Goal: Information Seeking & Learning: Learn about a topic

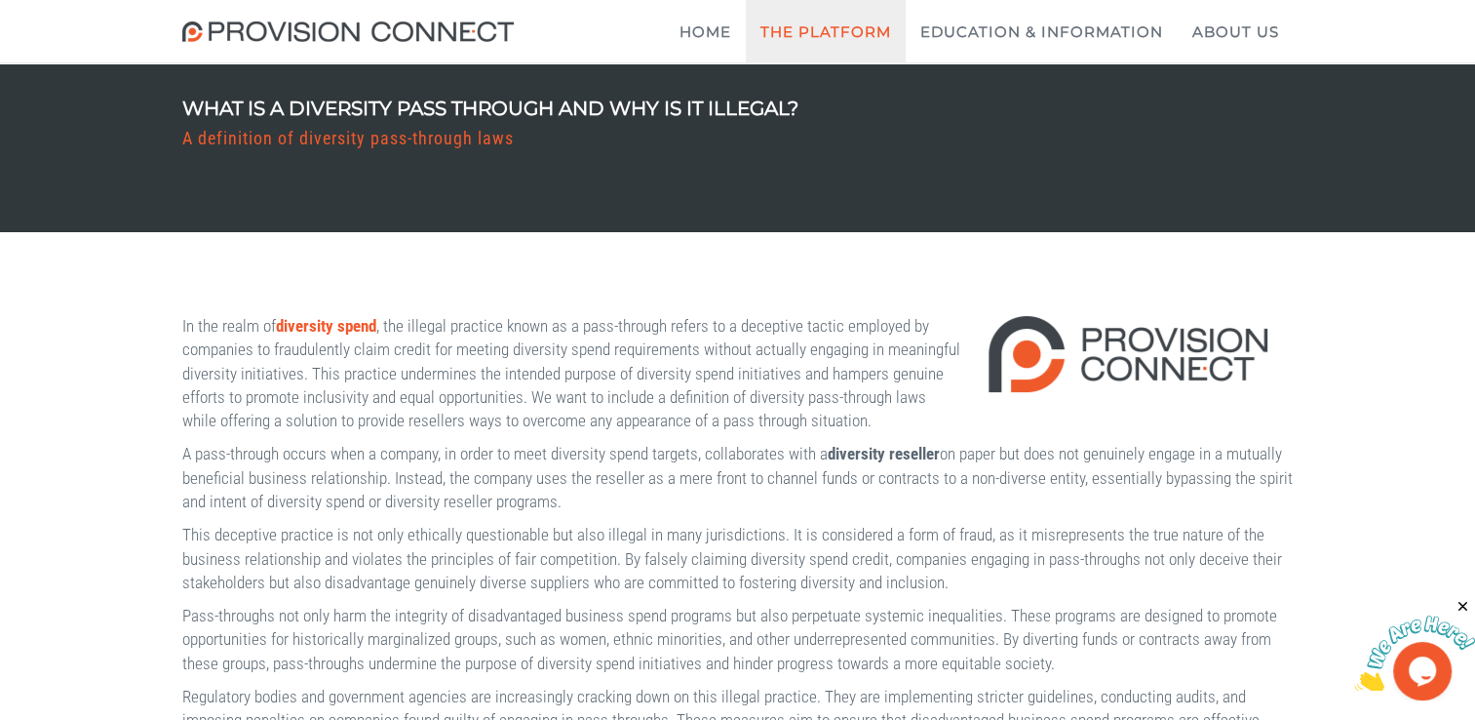
scroll to position [118, 0]
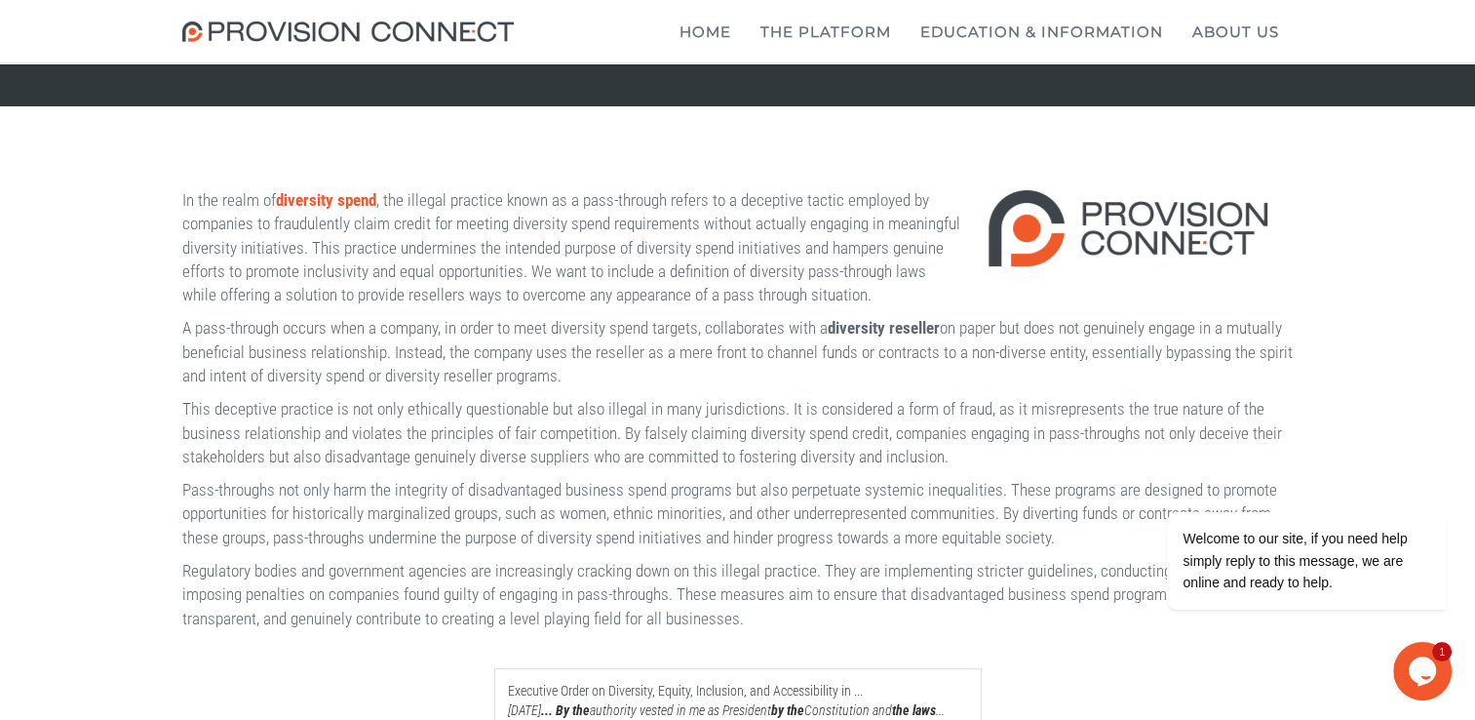
scroll to position [248, 0]
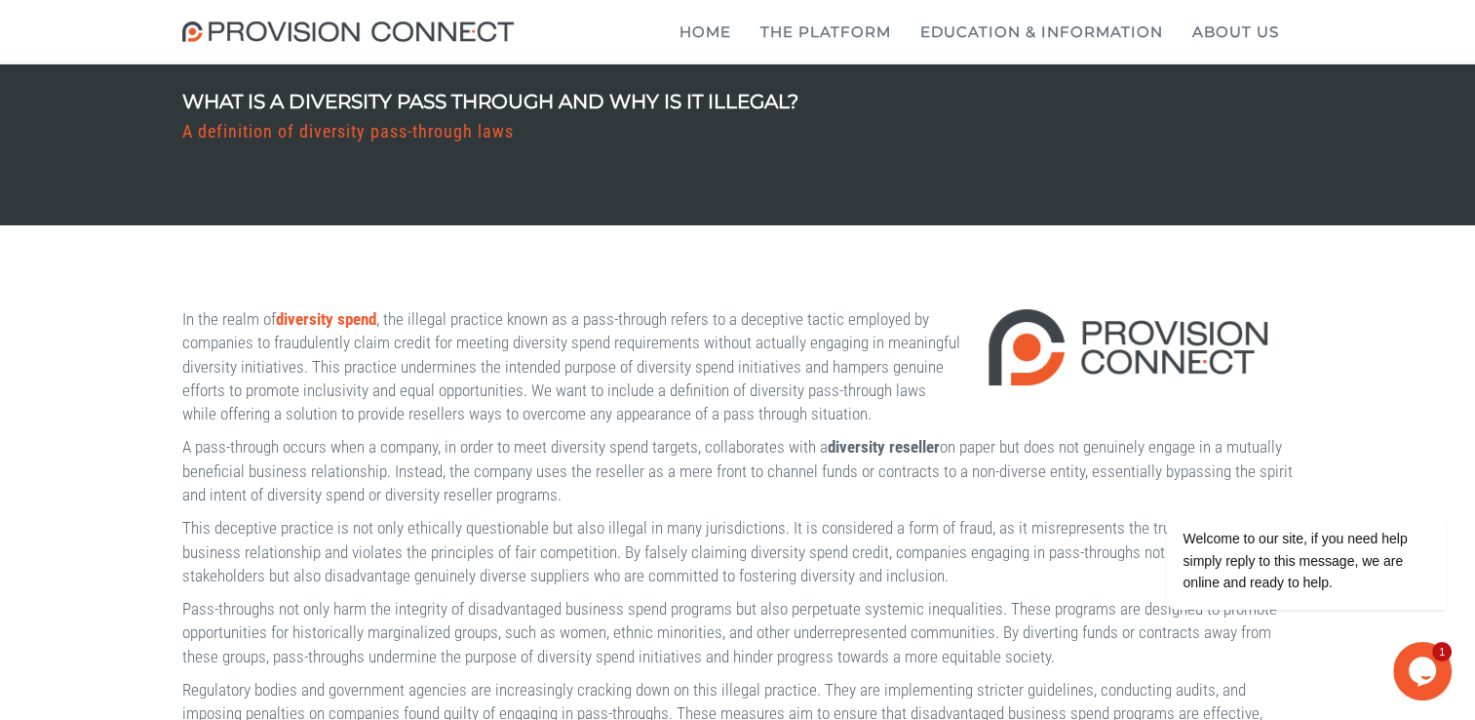
scroll to position [0, 0]
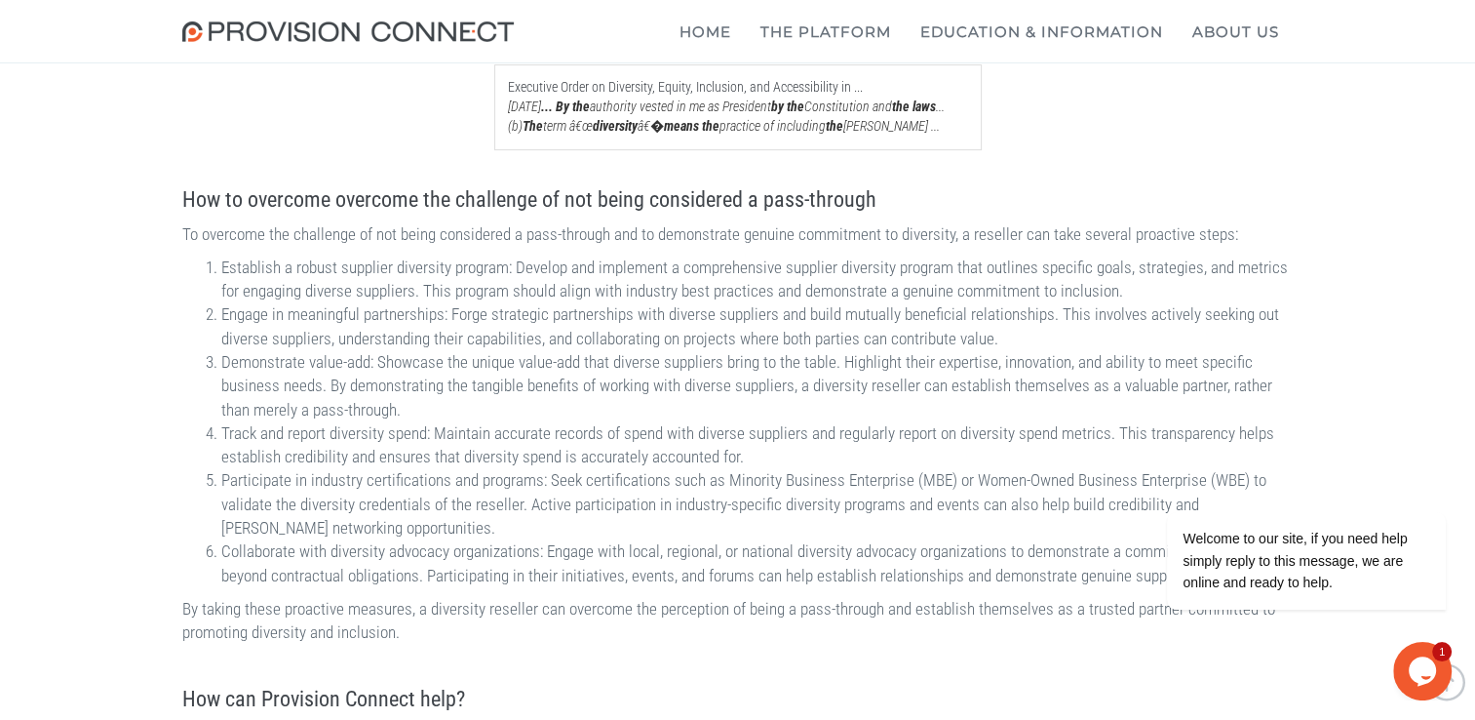
click at [127, 486] on div "In the realm of diversity spend , the illegal practice known as a pass-through …" at bounding box center [737, 297] width 1475 height 1589
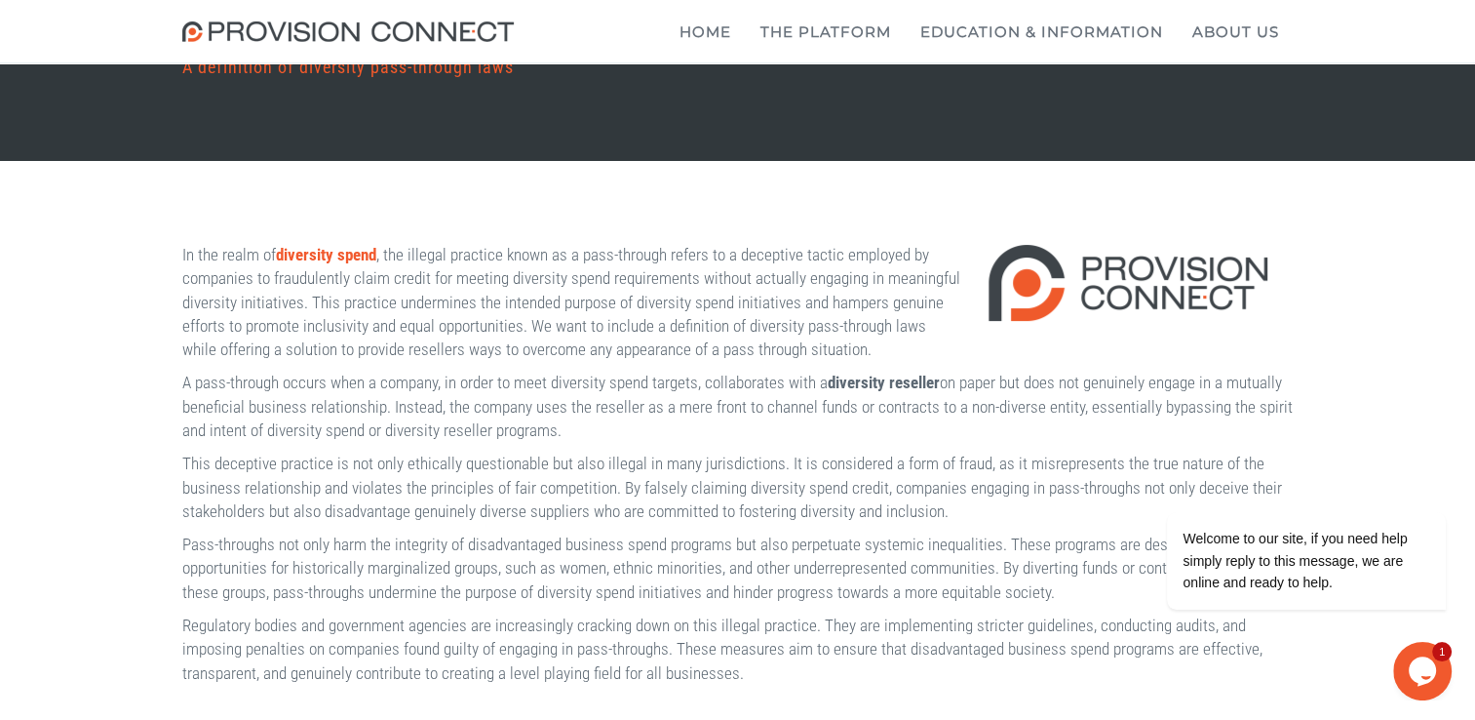
scroll to position [202, 0]
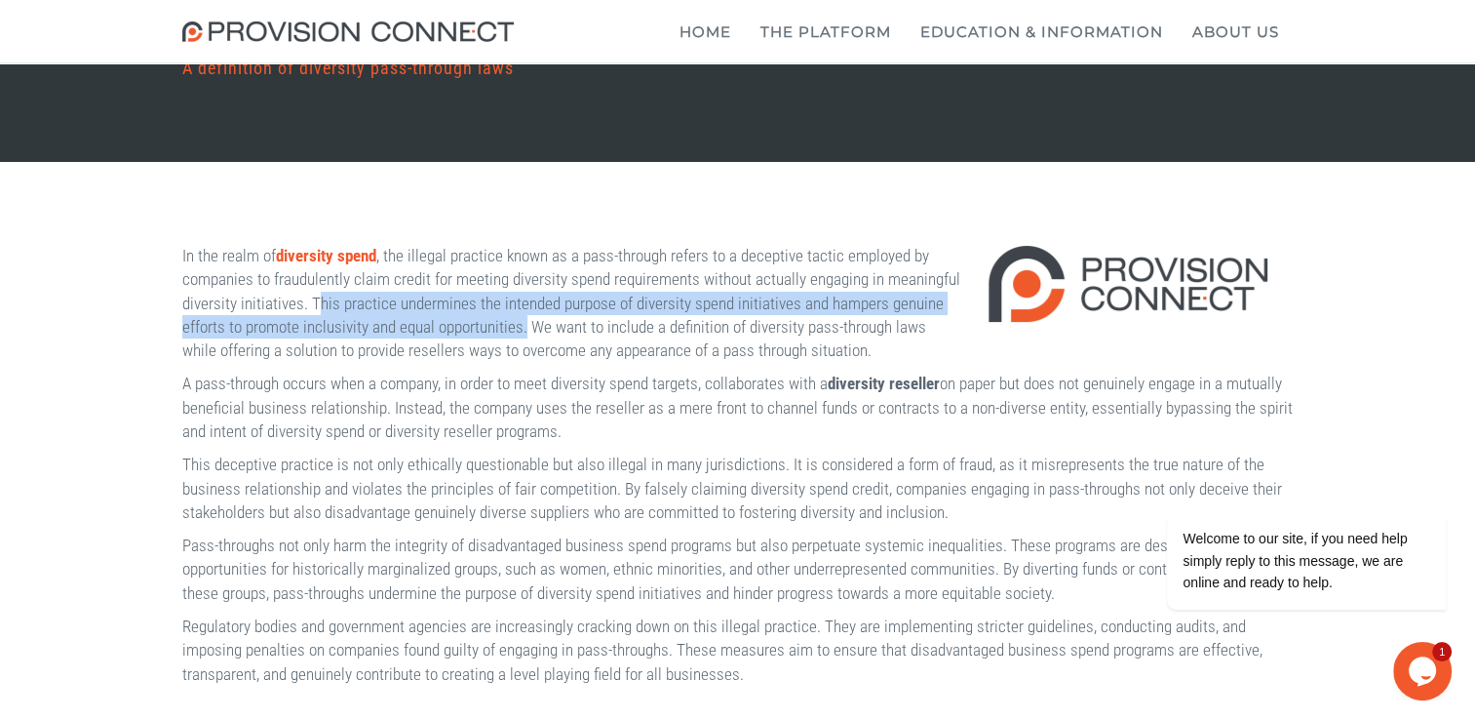
drag, startPoint x: 569, startPoint y: 305, endPoint x: 928, endPoint y: 331, distance: 359.7
click at [928, 331] on p "In the realm of diversity spend , the illegal practice known as a pass-through …" at bounding box center [737, 303] width 1111 height 118
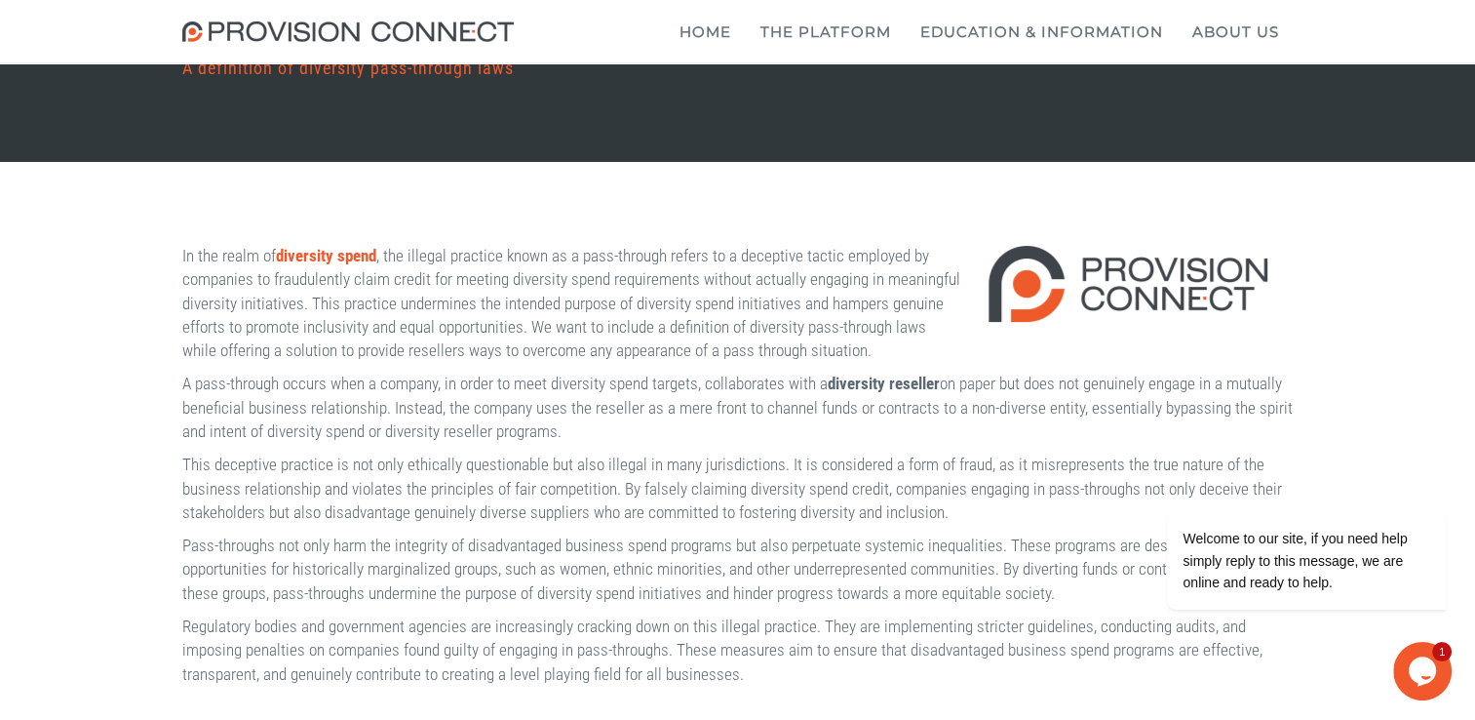
click at [564, 300] on p "In the realm of diversity spend , the illegal practice known as a pass-through …" at bounding box center [737, 303] width 1111 height 118
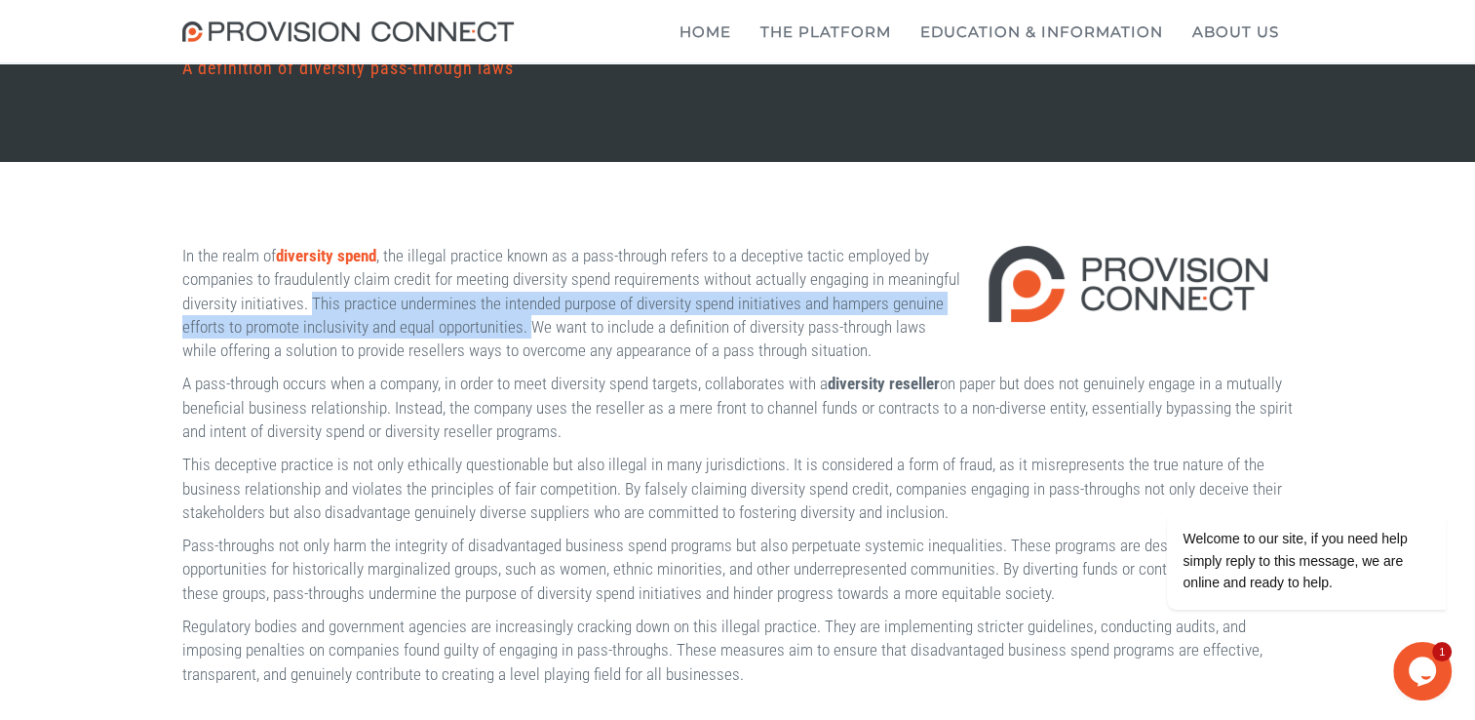
drag, startPoint x: 564, startPoint y: 300, endPoint x: 927, endPoint y: 328, distance: 364.7
click at [927, 328] on p "In the realm of diversity spend , the illegal practice known as a pass-through …" at bounding box center [737, 303] width 1111 height 118
copy p "This practice undermines the intended purpose of diversity spend initiatives an…"
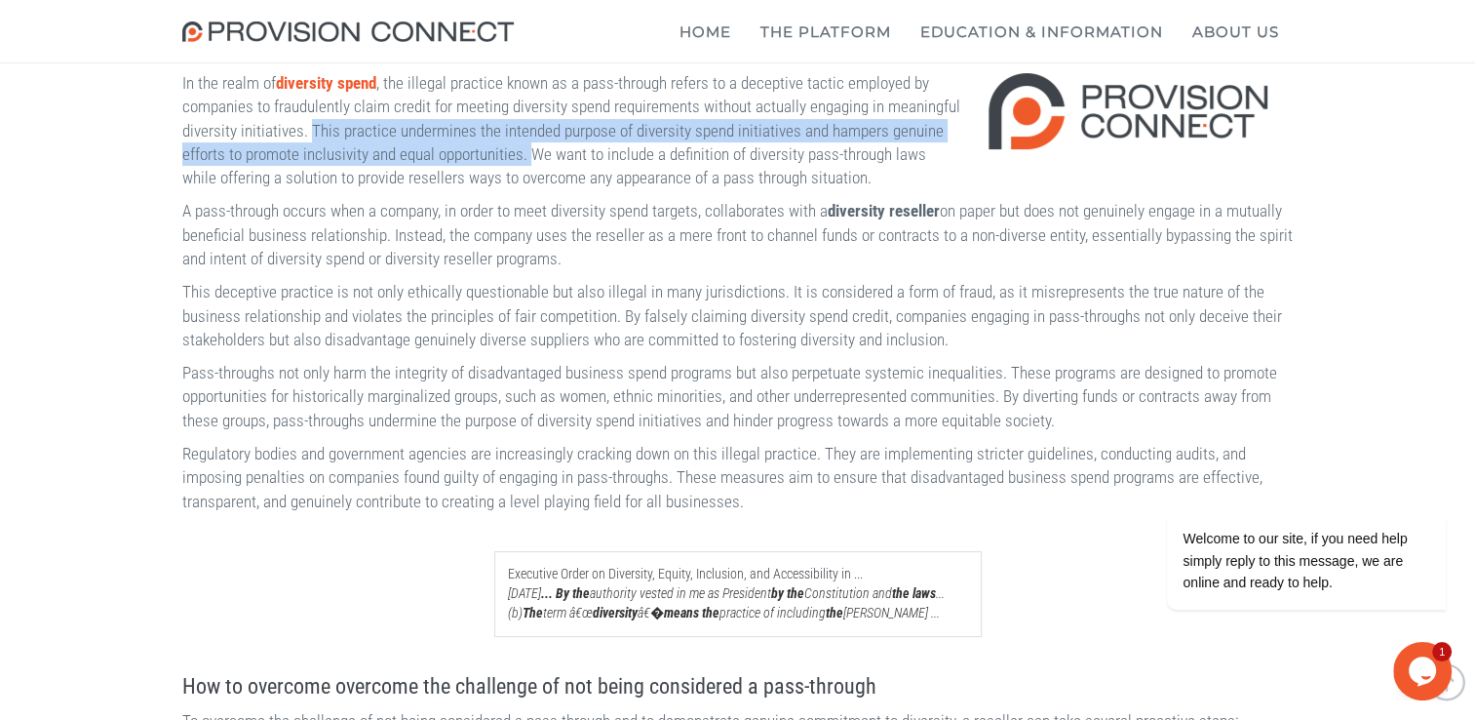
scroll to position [382, 0]
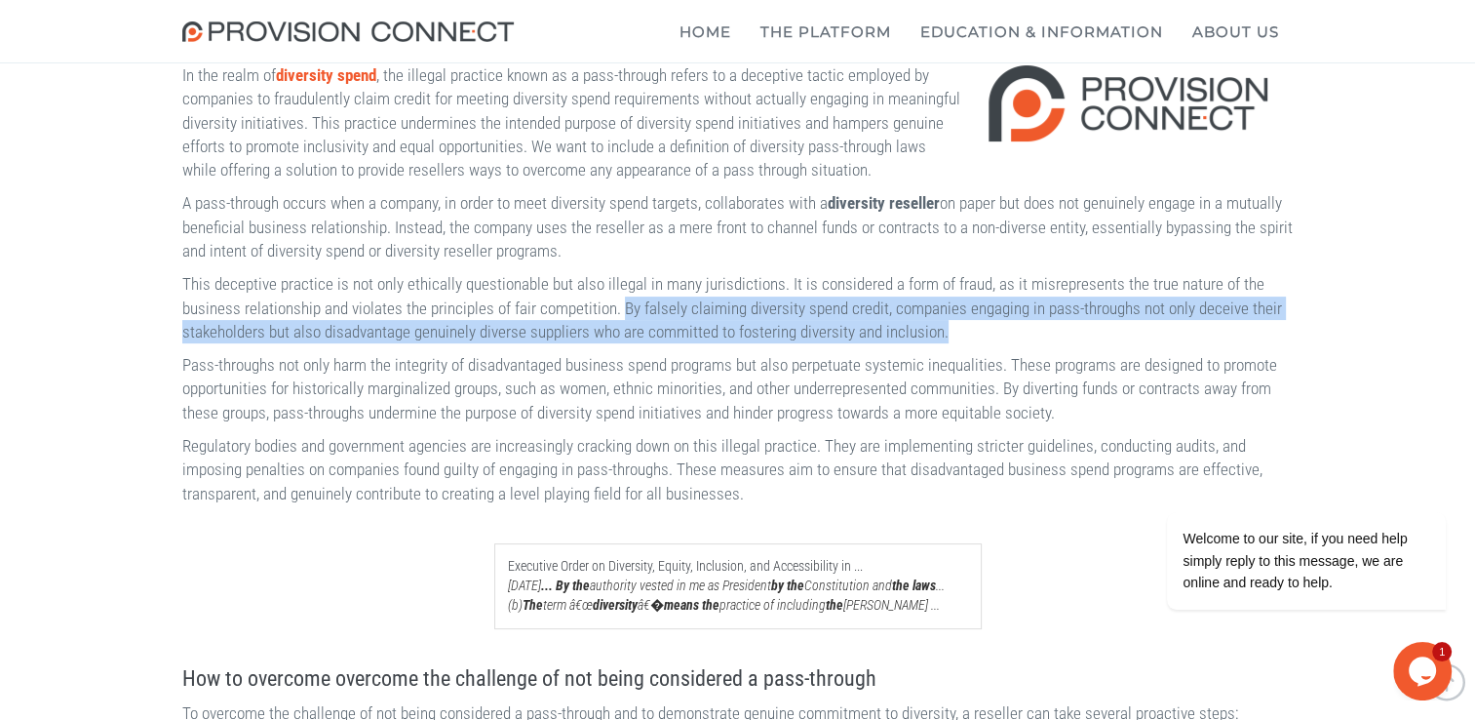
drag, startPoint x: 815, startPoint y: 330, endPoint x: 846, endPoint y: 371, distance: 52.3
click at [846, 343] on p "This deceptive practice is not only ethically questionable but also illegal in …" at bounding box center [737, 307] width 1111 height 71
copy p "By falsely claiming diversity spend credit, companies engaging in pass-throughs…"
click at [291, 343] on p "This deceptive practice is not only ethically questionable but also illegal in …" at bounding box center [737, 307] width 1111 height 71
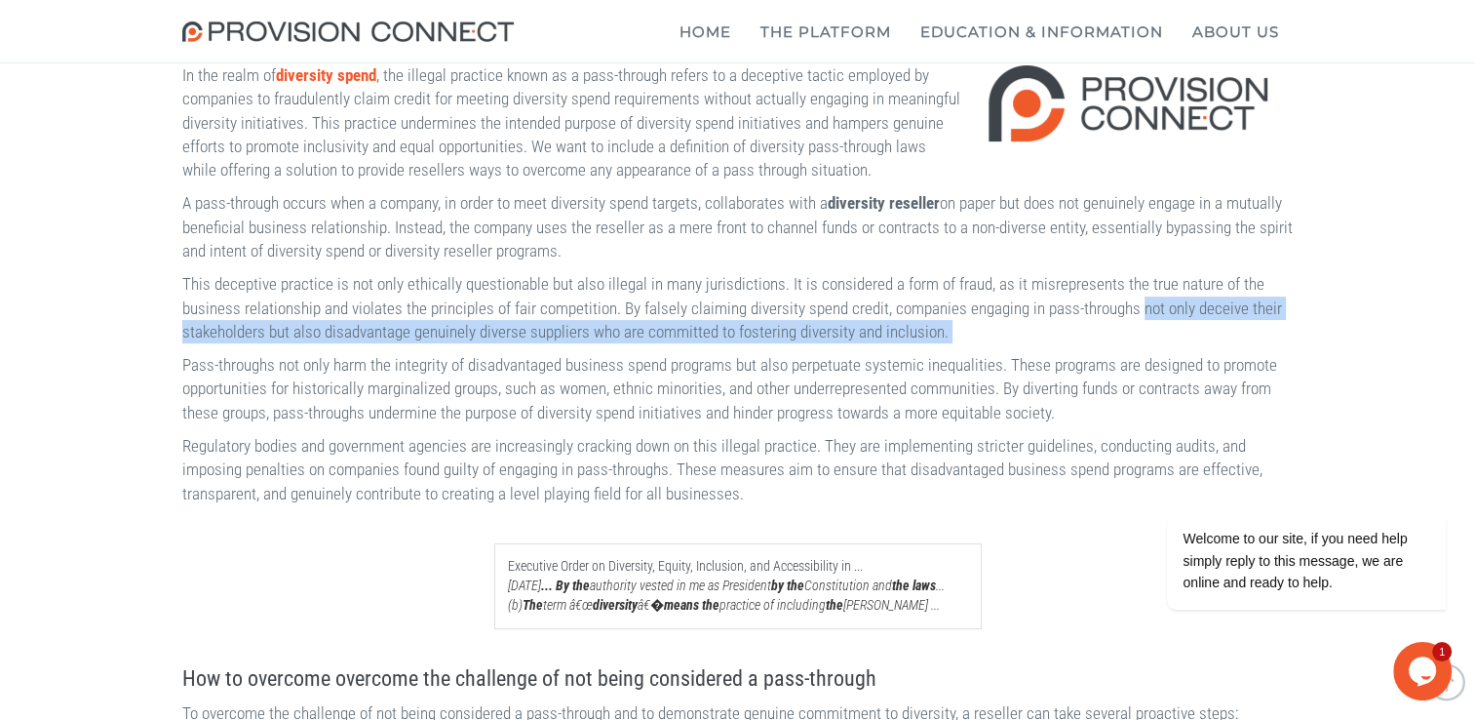
drag, startPoint x: 291, startPoint y: 359, endPoint x: 326, endPoint y: 379, distance: 40.6
click at [326, 343] on p "This deceptive practice is not only ethically questionable but also illegal in …" at bounding box center [737, 307] width 1111 height 71
